Goal: Transaction & Acquisition: Purchase product/service

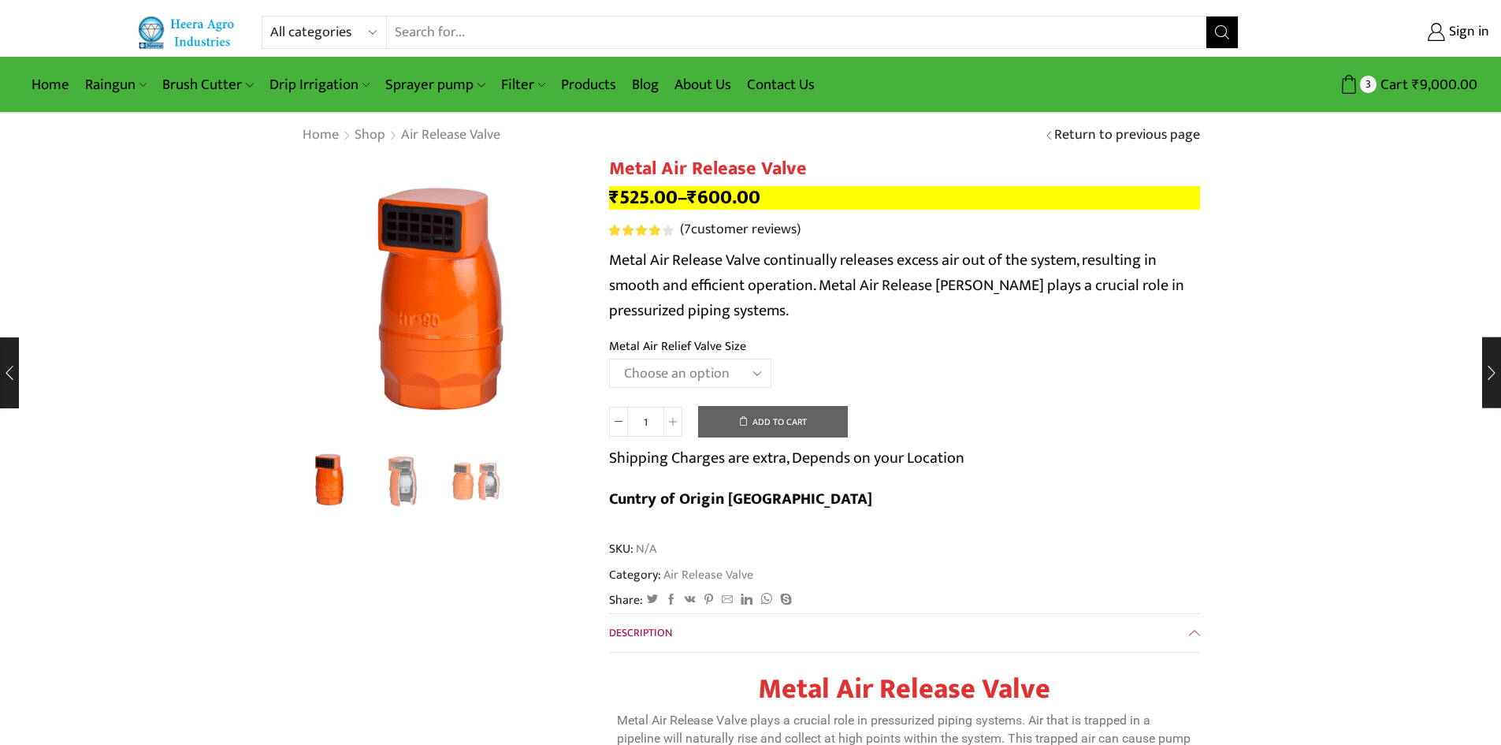
click at [753, 373] on select "Choose an option HT-88P 1" HT-89 1.5"" at bounding box center [690, 372] width 162 height 29
click at [812, 358] on th "Metal Air Relief Valve Size" at bounding box center [904, 347] width 591 height 23
click at [753, 370] on select "Choose an option HT-88P 1" HT-89 1.5"" at bounding box center [690, 372] width 162 height 29
click at [838, 373] on td "Choose an option HT-88P 1" HT-89 1.5" Clear" at bounding box center [904, 379] width 591 height 43
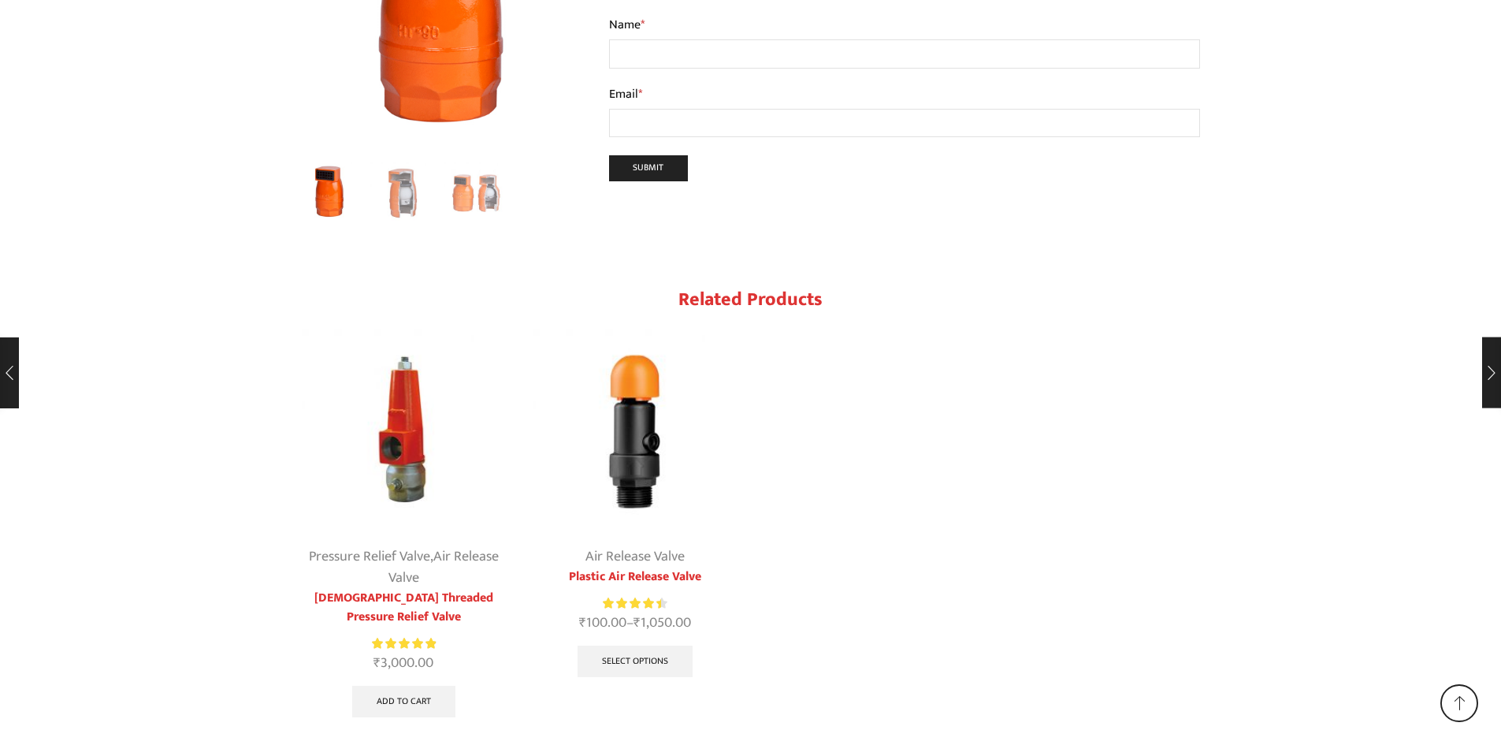
scroll to position [2897, 0]
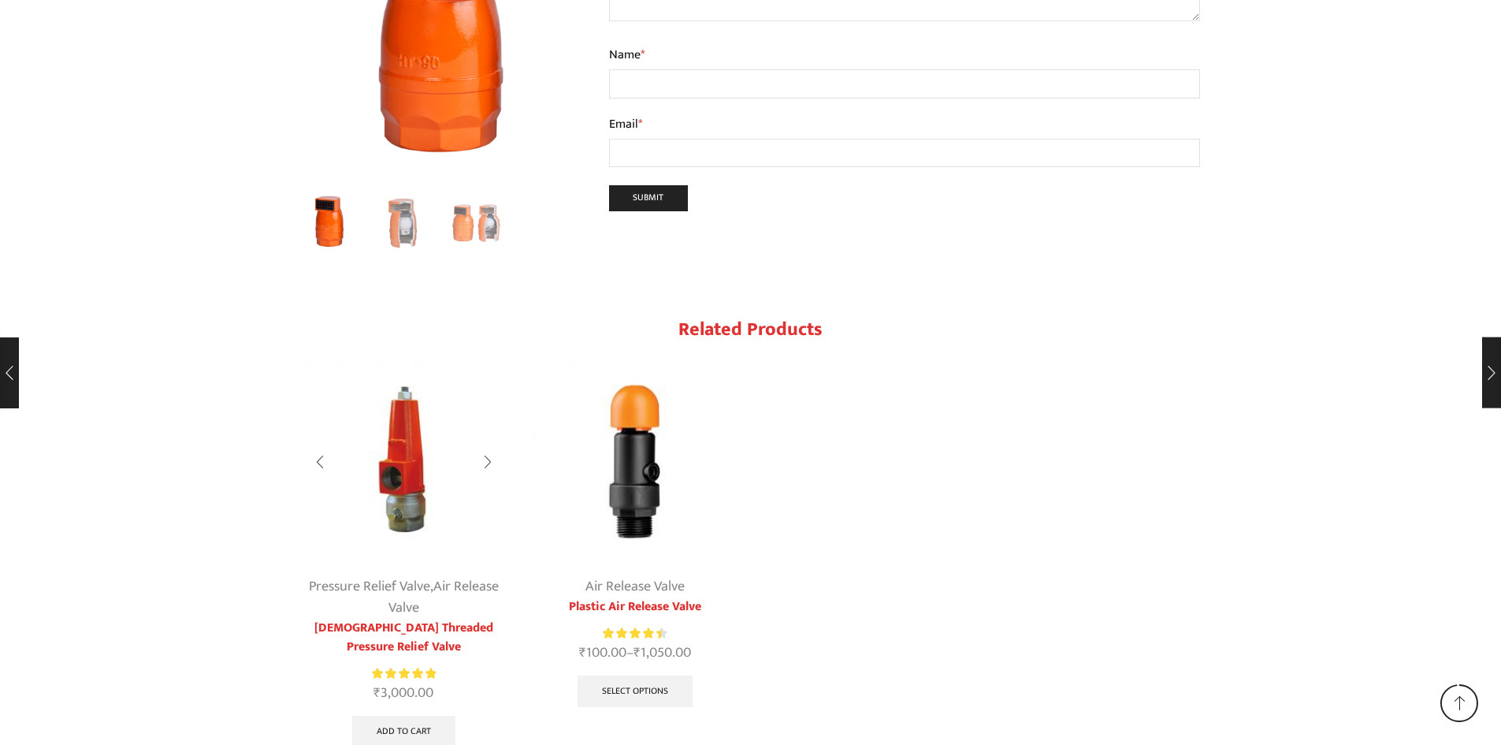
click at [388, 618] on link "[DEMOGRAPHIC_DATA] Threaded Pressure Relief Valve" at bounding box center [404, 637] width 205 height 38
click at [419, 618] on link "[DEMOGRAPHIC_DATA] Threaded Pressure Relief Valve" at bounding box center [404, 637] width 205 height 38
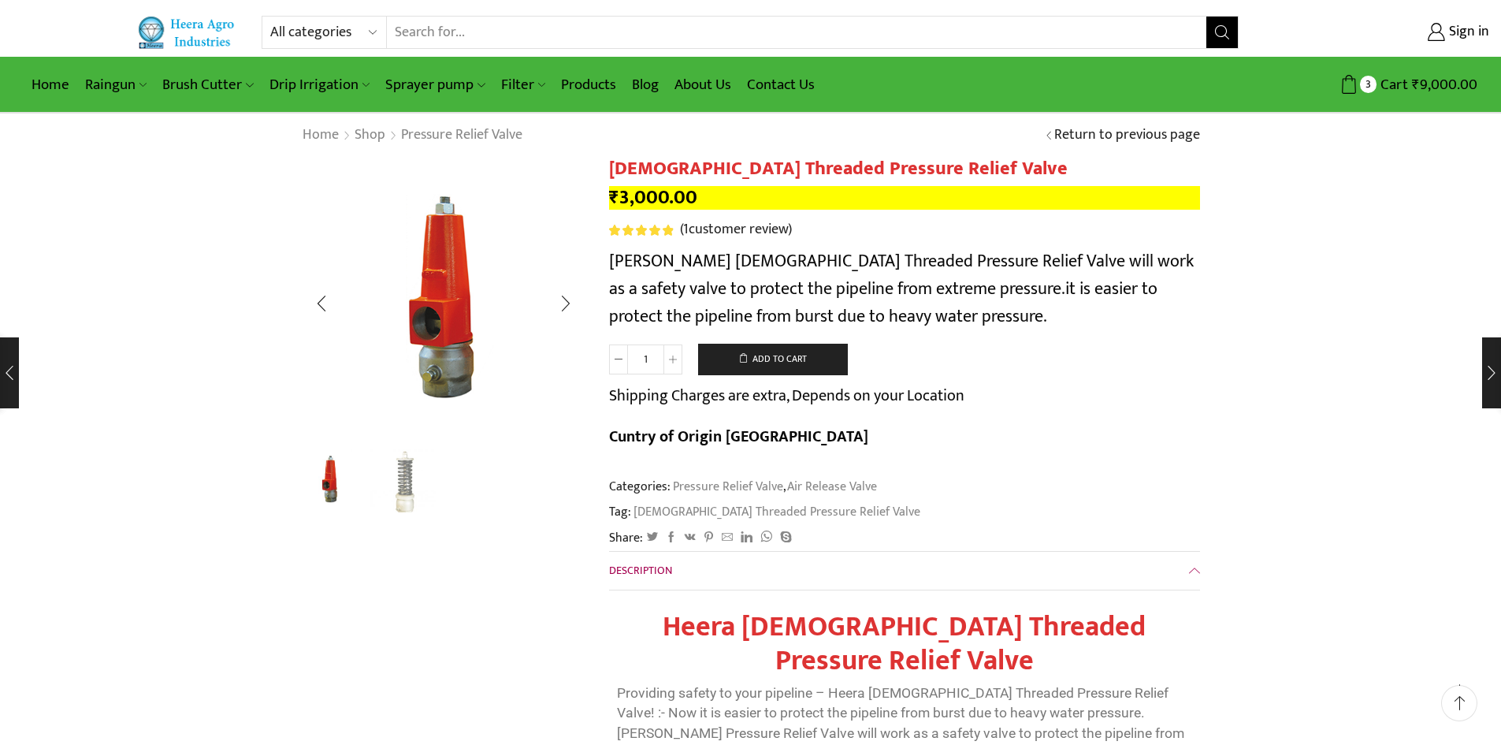
scroll to position [79, 0]
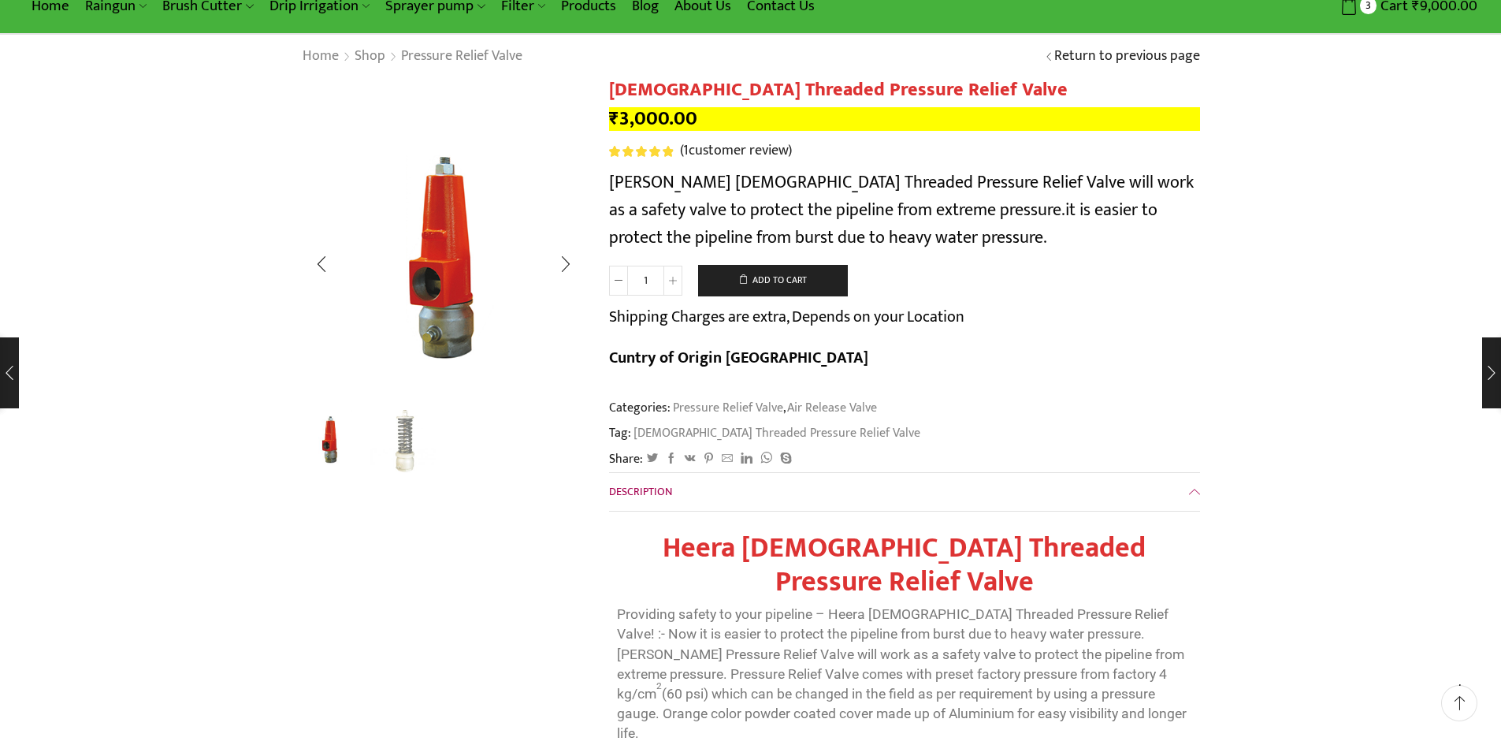
click at [406, 444] on img "2 / 2" at bounding box center [402, 439] width 65 height 65
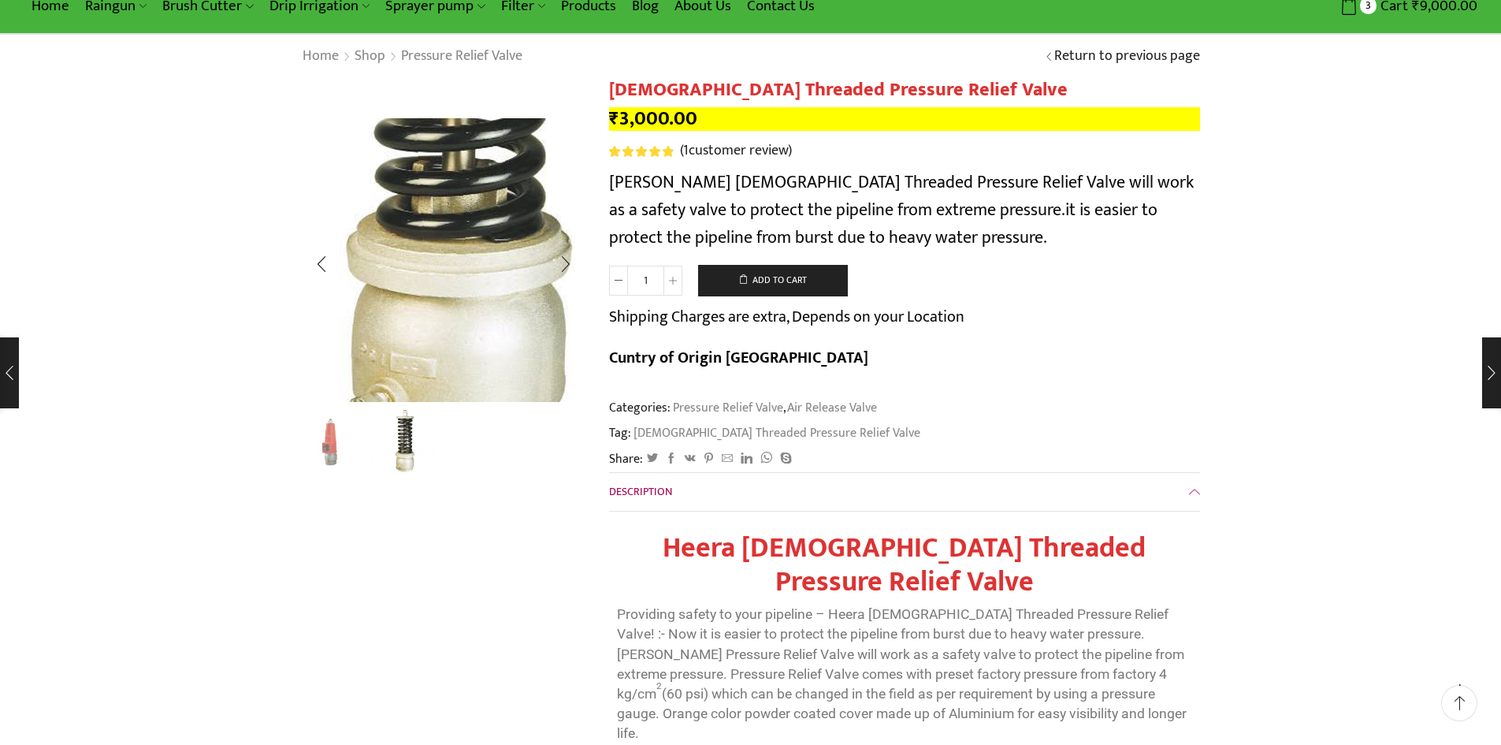
click at [448, 360] on img "2 / 2" at bounding box center [436, 82] width 788 height 788
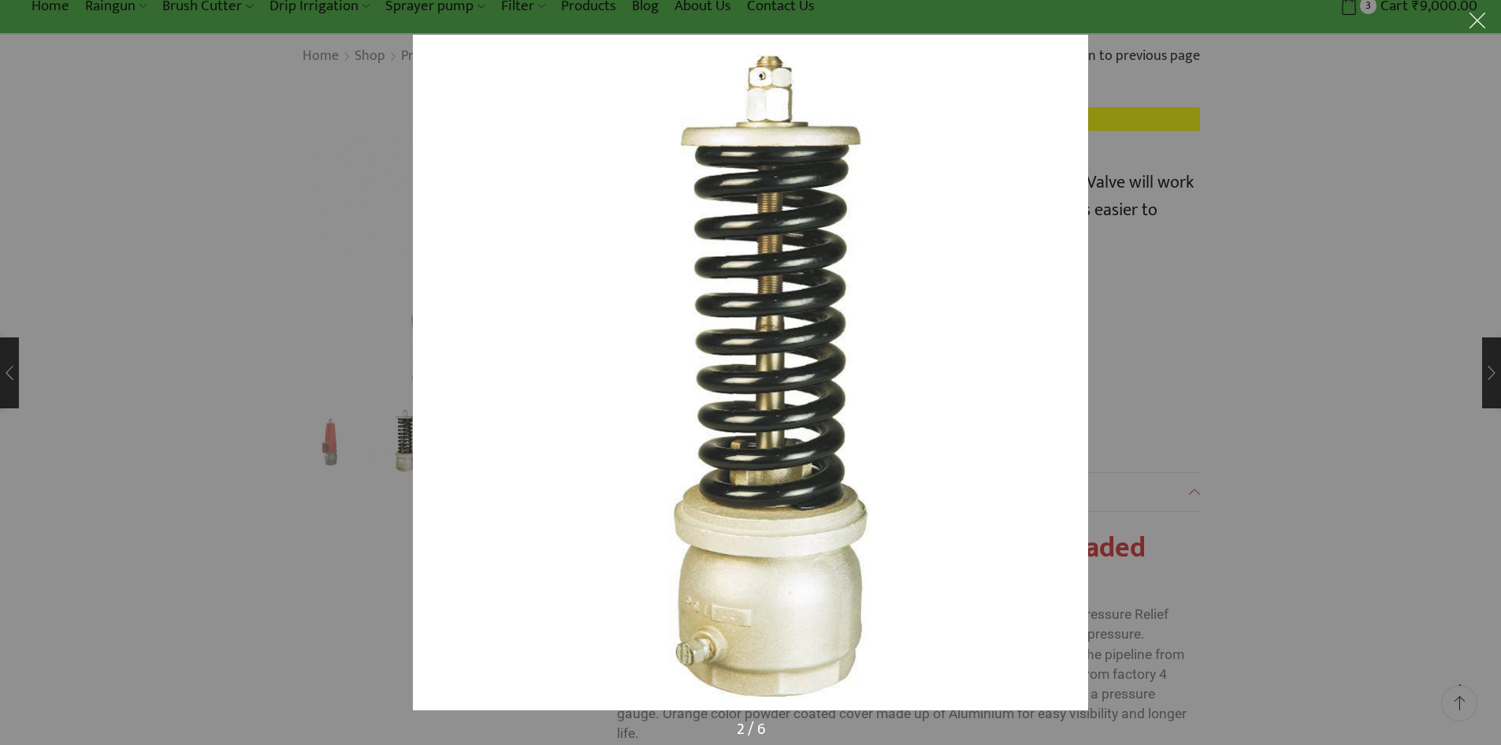
click at [341, 368] on div at bounding box center [750, 372] width 1501 height 745
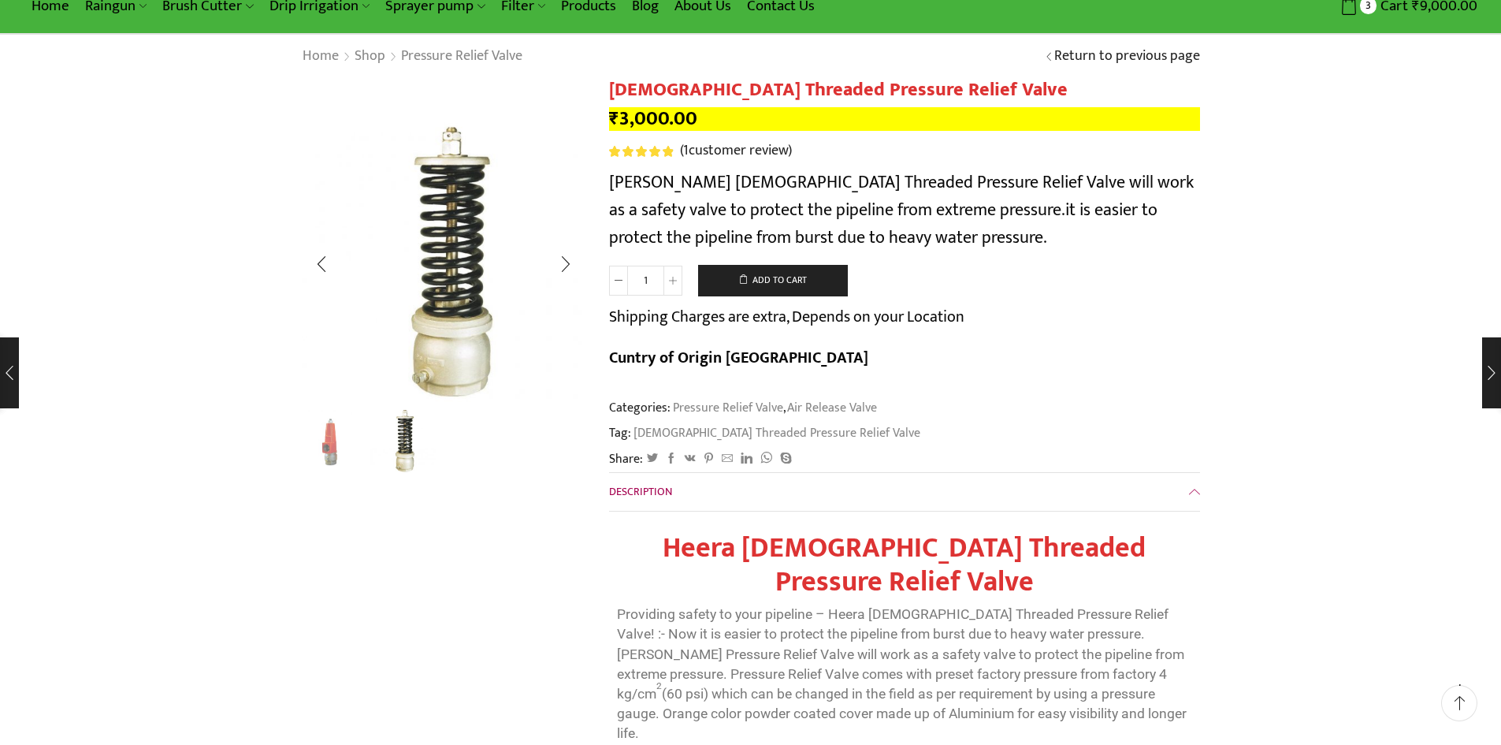
click at [402, 455] on img "2 / 2" at bounding box center [402, 439] width 65 height 65
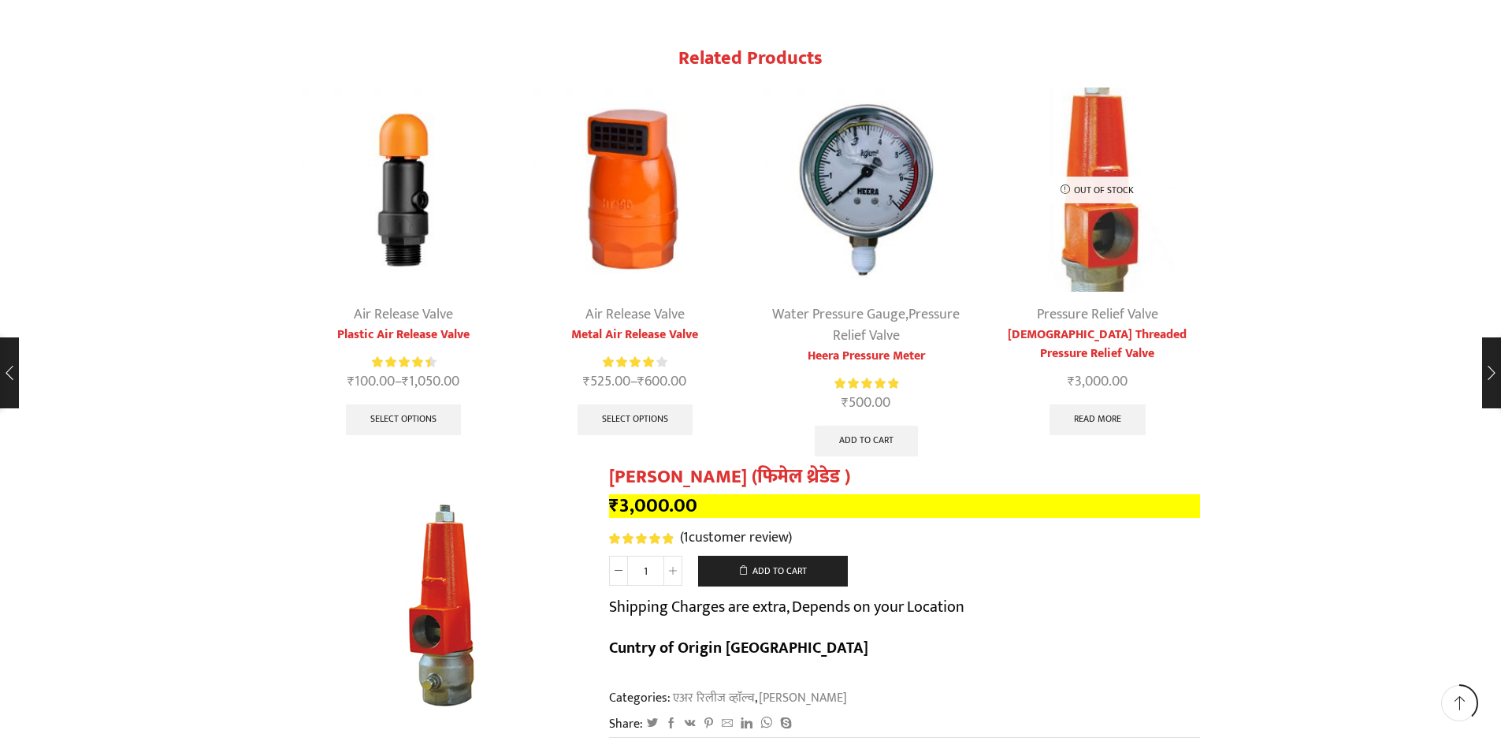
scroll to position [2364, 0]
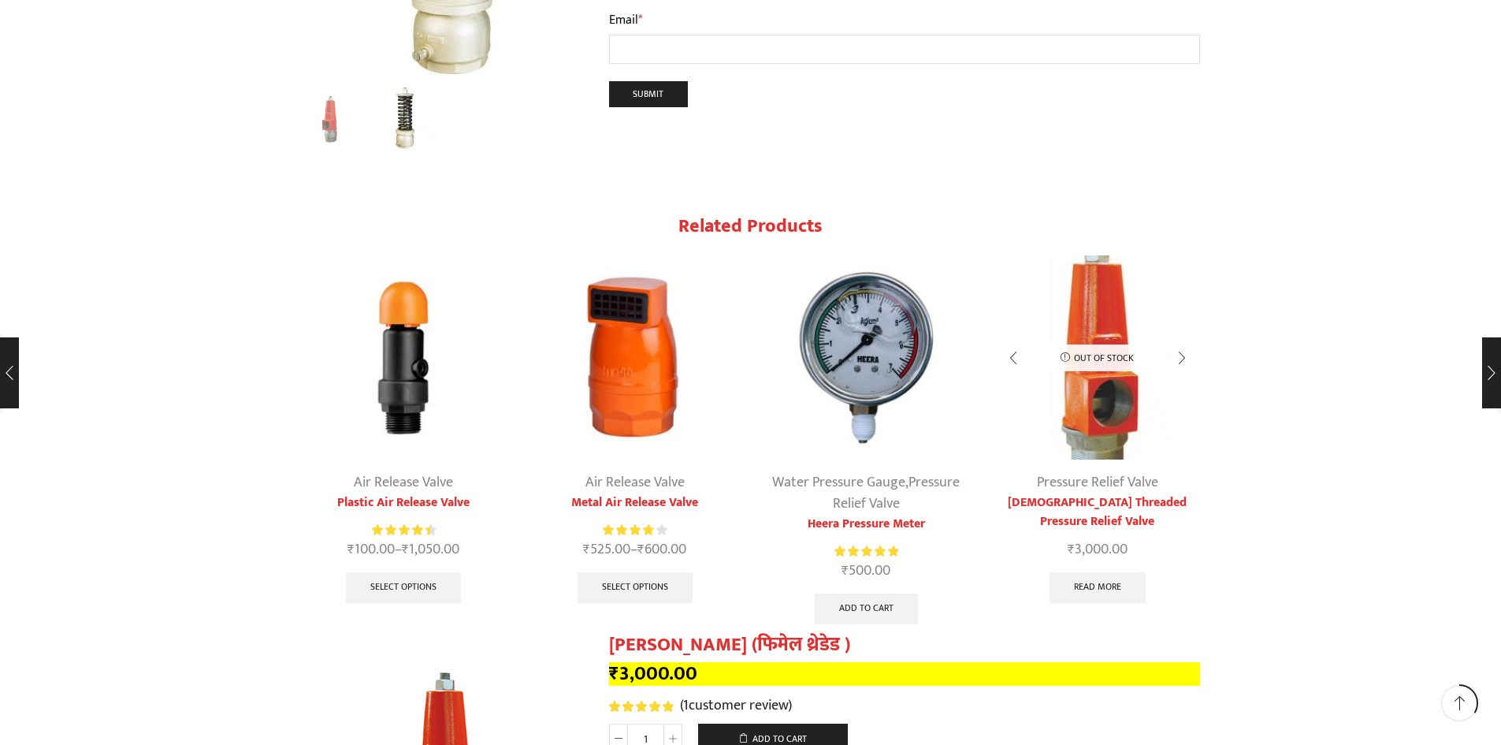
click at [1113, 279] on img "4 / 4" at bounding box center [1097, 357] width 205 height 205
click at [1110, 572] on link "Read more" at bounding box center [1097, 588] width 96 height 32
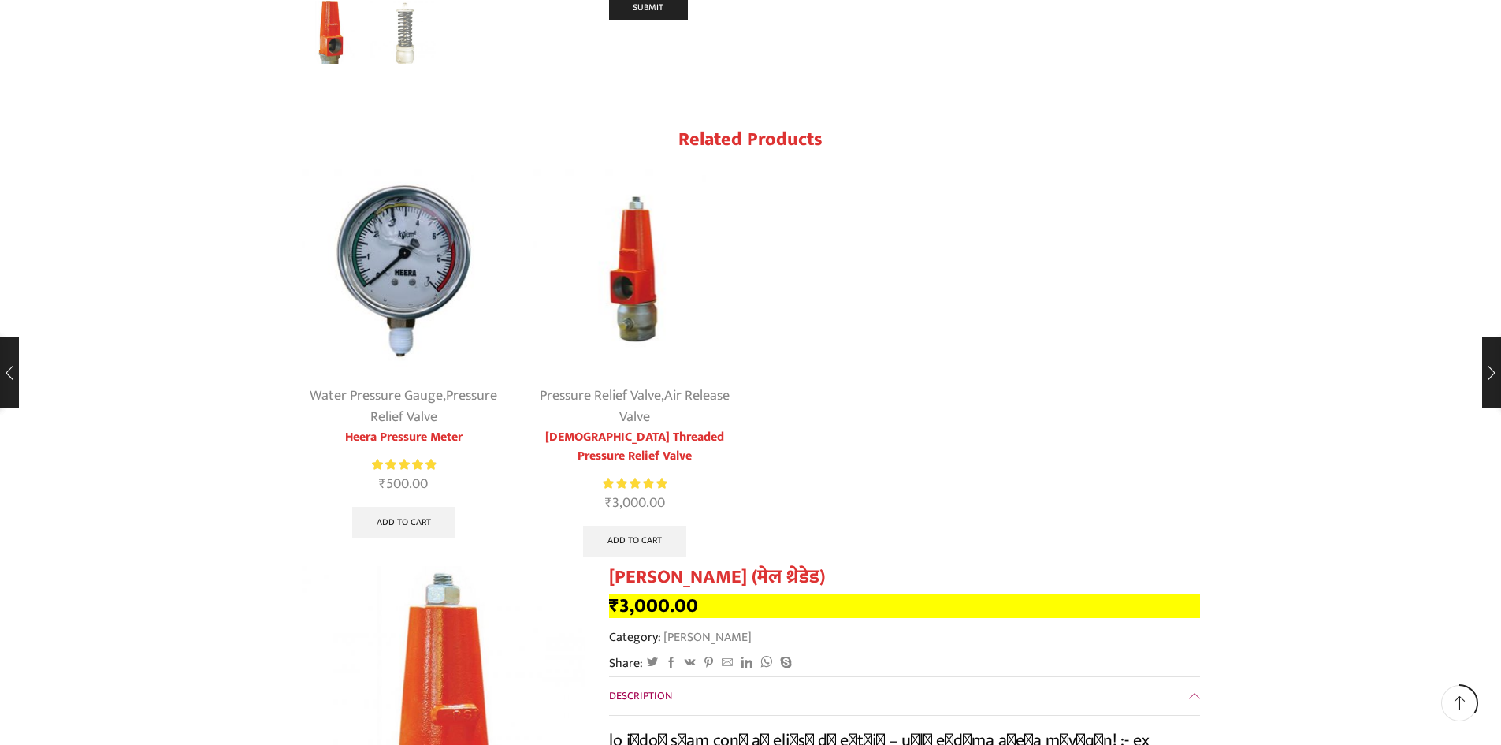
scroll to position [1812, 0]
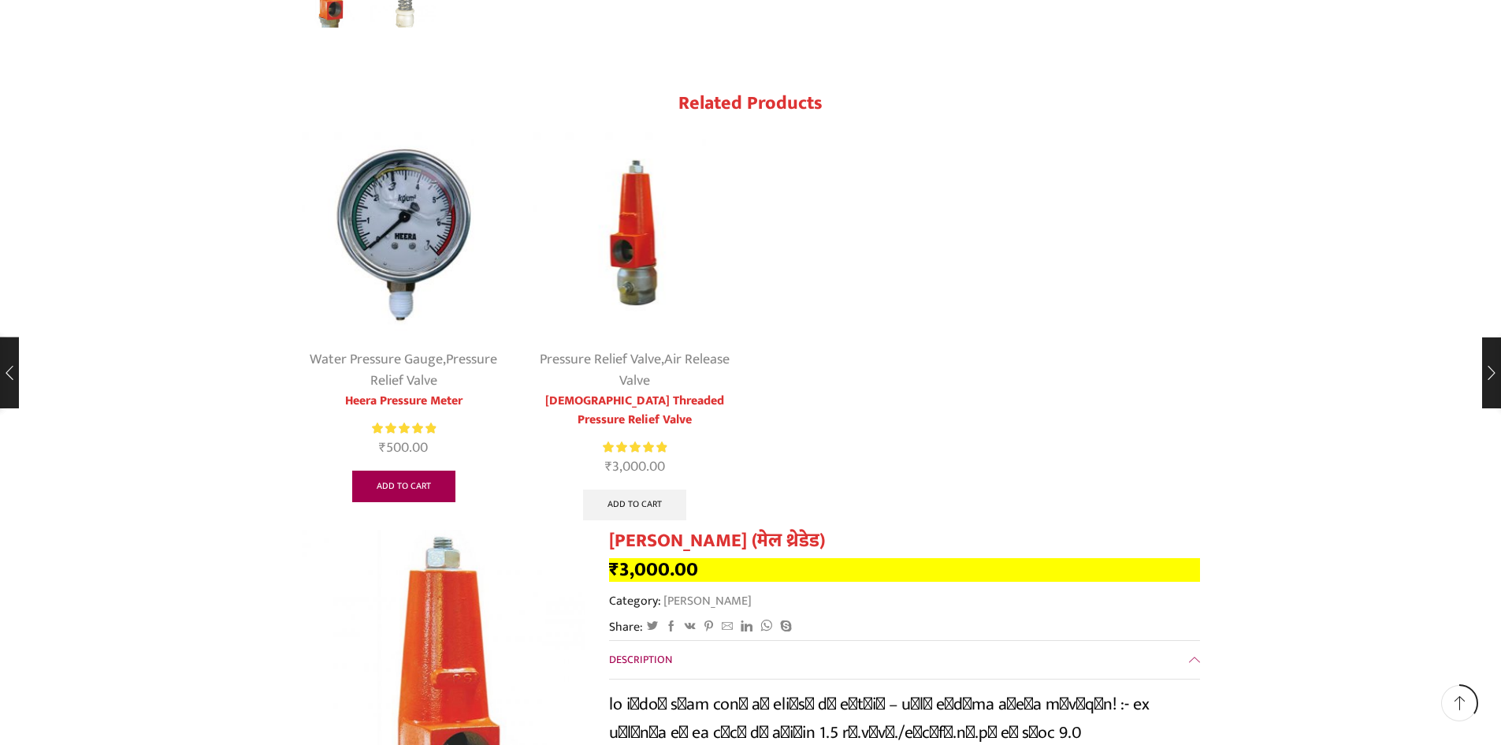
click at [424, 483] on link "Add to cart" at bounding box center [403, 486] width 103 height 32
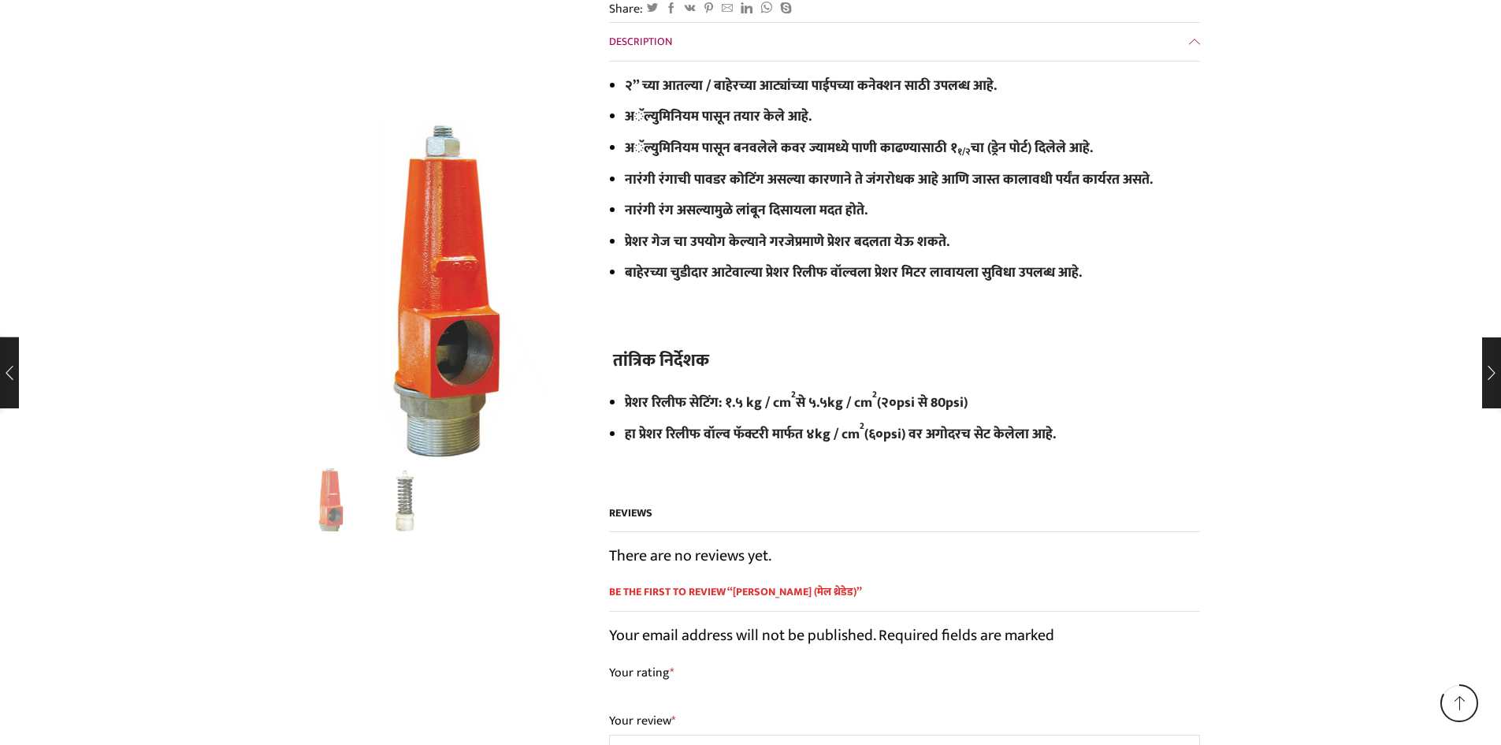
scroll to position [4412, 0]
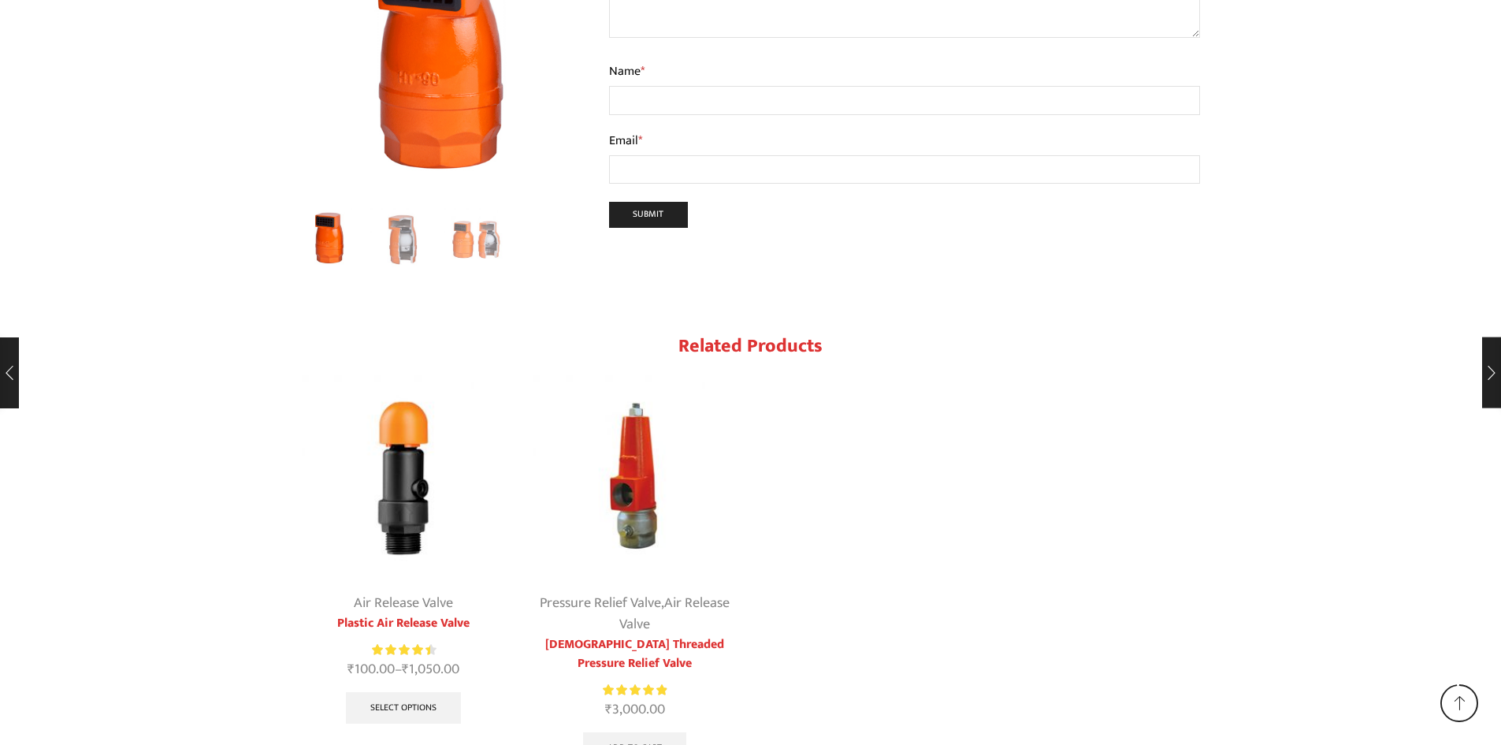
scroll to position [2897, 0]
